Goal: Transaction & Acquisition: Subscribe to service/newsletter

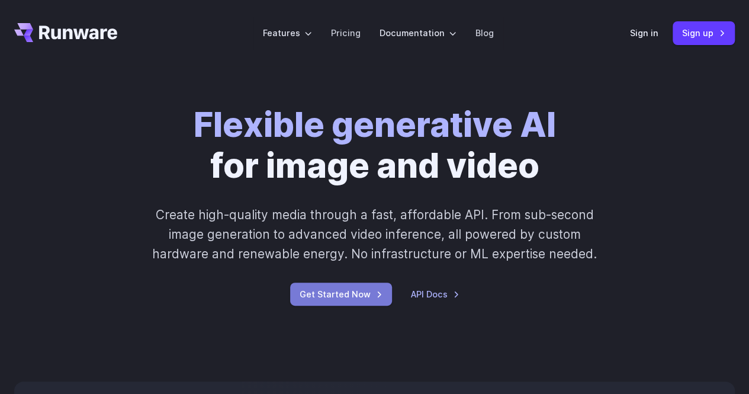
click at [331, 301] on link "Get Started Now" at bounding box center [341, 293] width 102 height 23
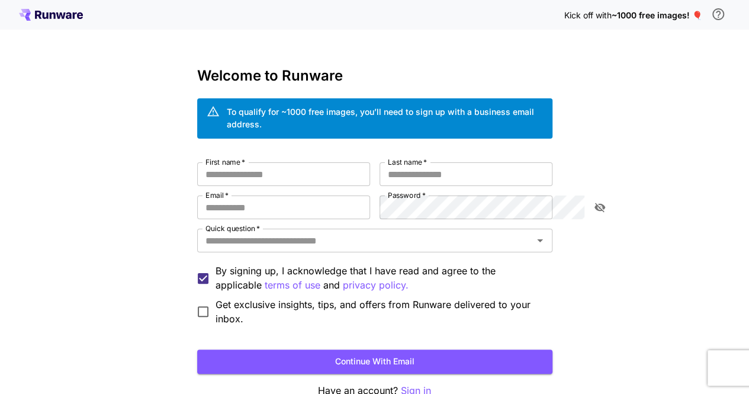
scroll to position [51, 0]
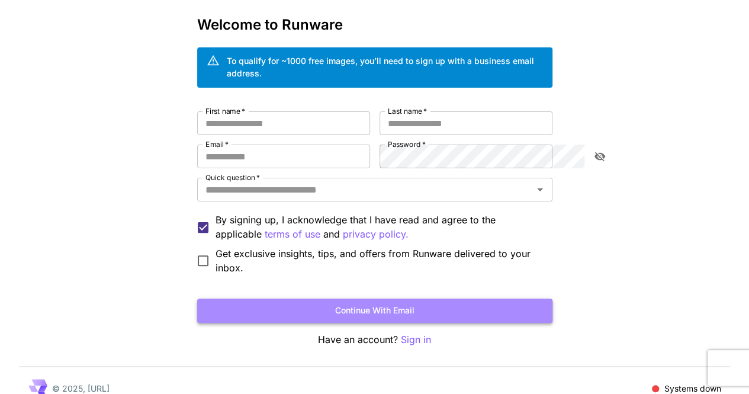
click at [407, 298] on button "Continue with email" at bounding box center [374, 310] width 355 height 24
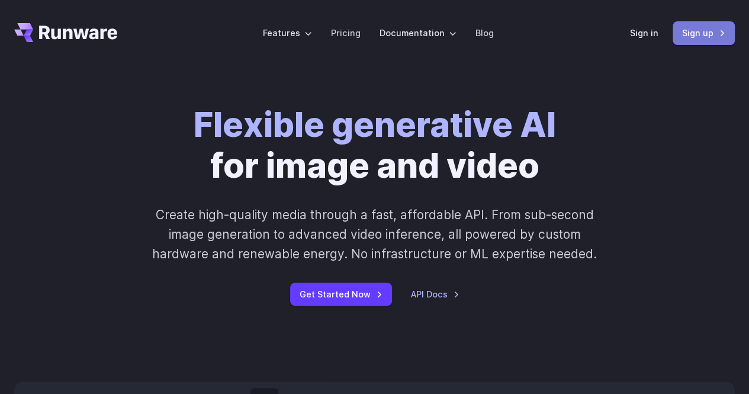
click at [692, 38] on link "Sign up" at bounding box center [703, 32] width 62 height 23
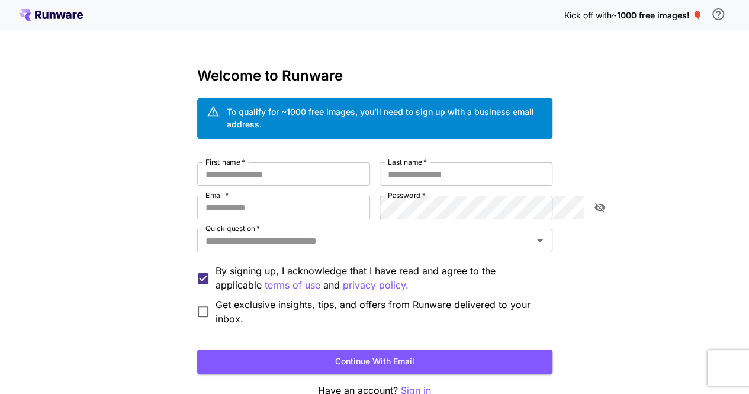
scroll to position [51, 0]
